Goal: Task Accomplishment & Management: Manage account settings

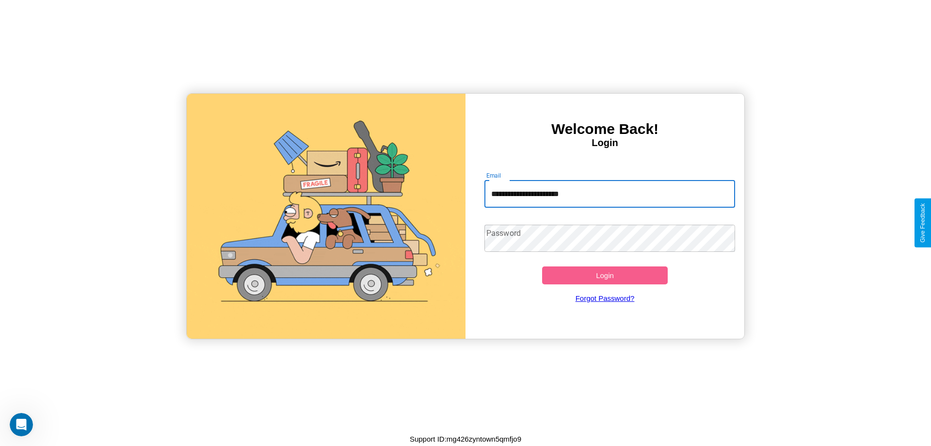
type input "**********"
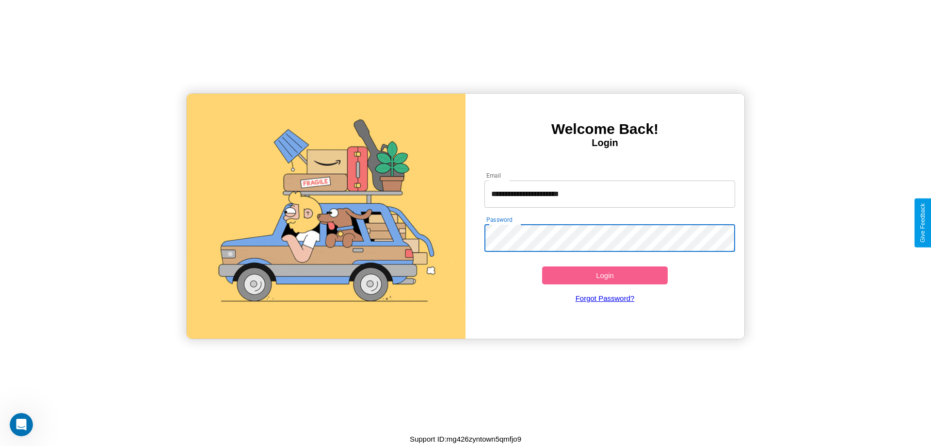
click at [605, 275] on button "Login" at bounding box center [605, 275] width 126 height 18
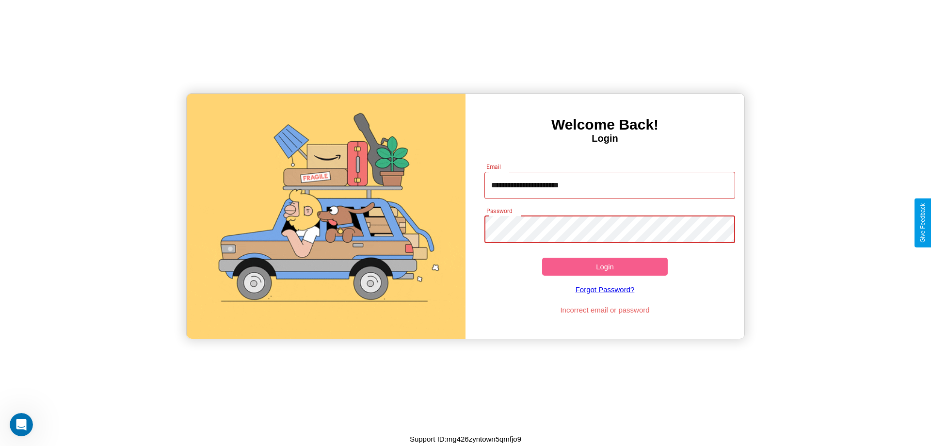
click at [605, 266] on button "Login" at bounding box center [605, 267] width 126 height 18
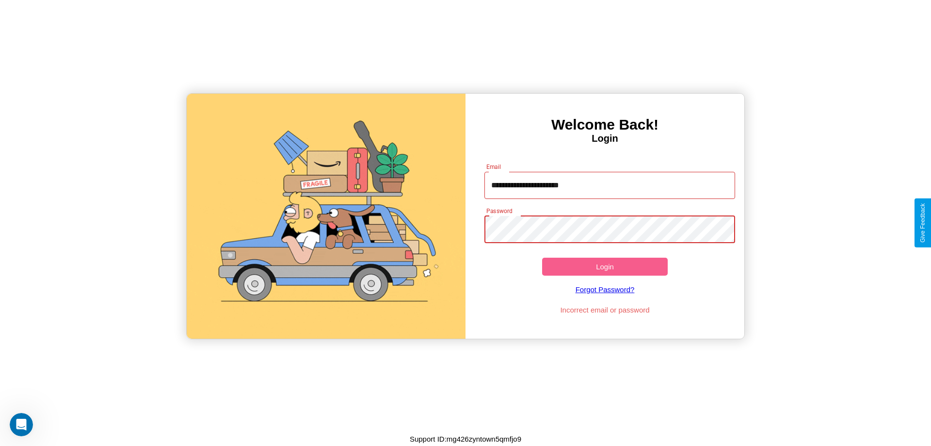
click at [605, 266] on button "Login" at bounding box center [605, 267] width 126 height 18
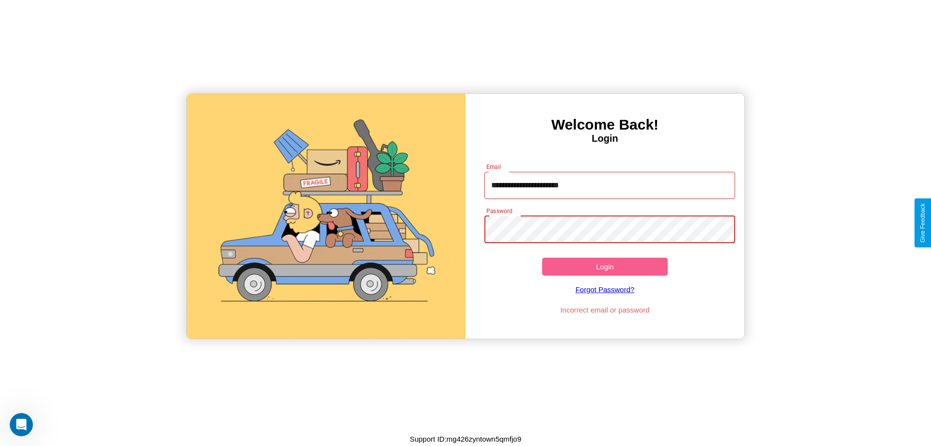
click at [605, 266] on button "Login" at bounding box center [605, 267] width 126 height 18
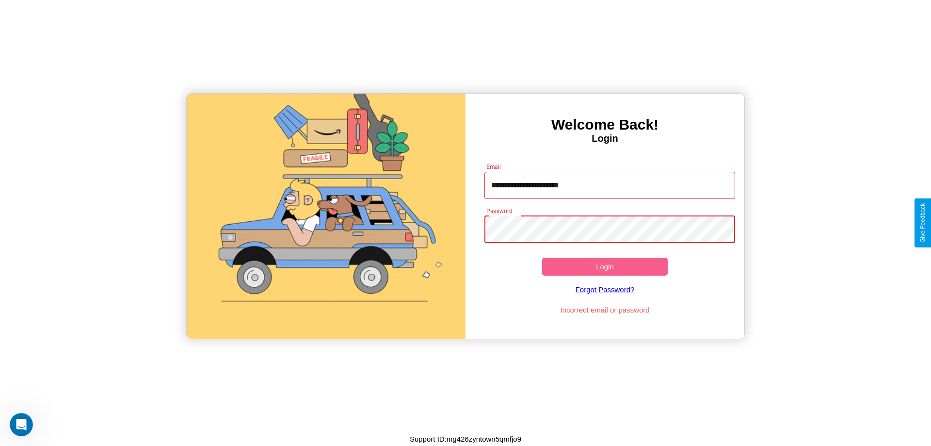
click at [605, 266] on button "Login" at bounding box center [605, 267] width 126 height 18
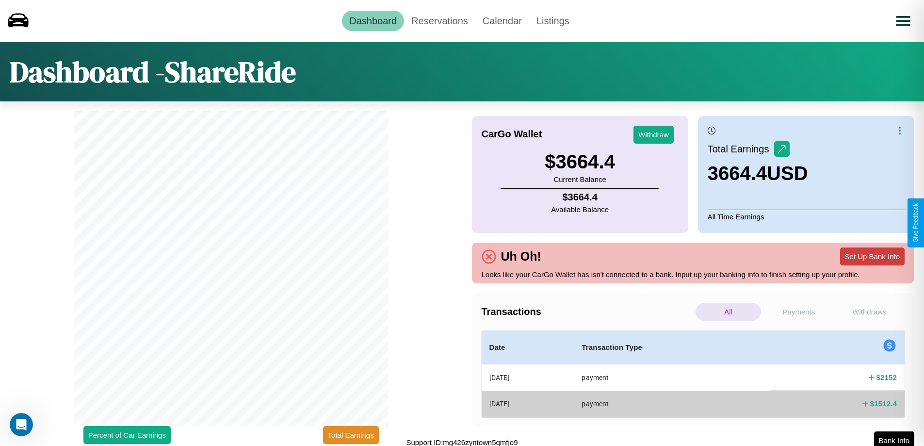
click at [872, 256] on button "Set Up Bank Info" at bounding box center [872, 256] width 65 height 18
